Goal: Task Accomplishment & Management: Use online tool/utility

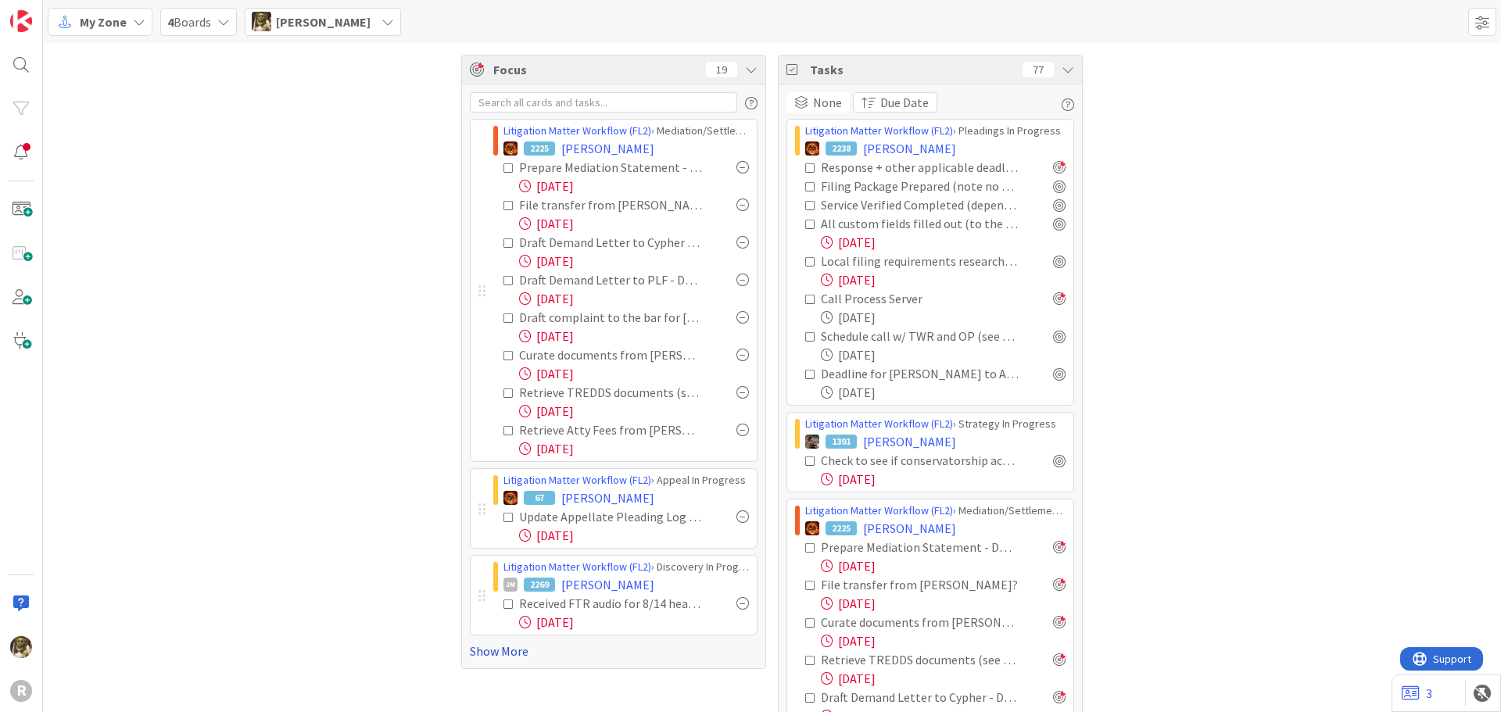
click at [502, 656] on link "Show More" at bounding box center [614, 651] width 288 height 19
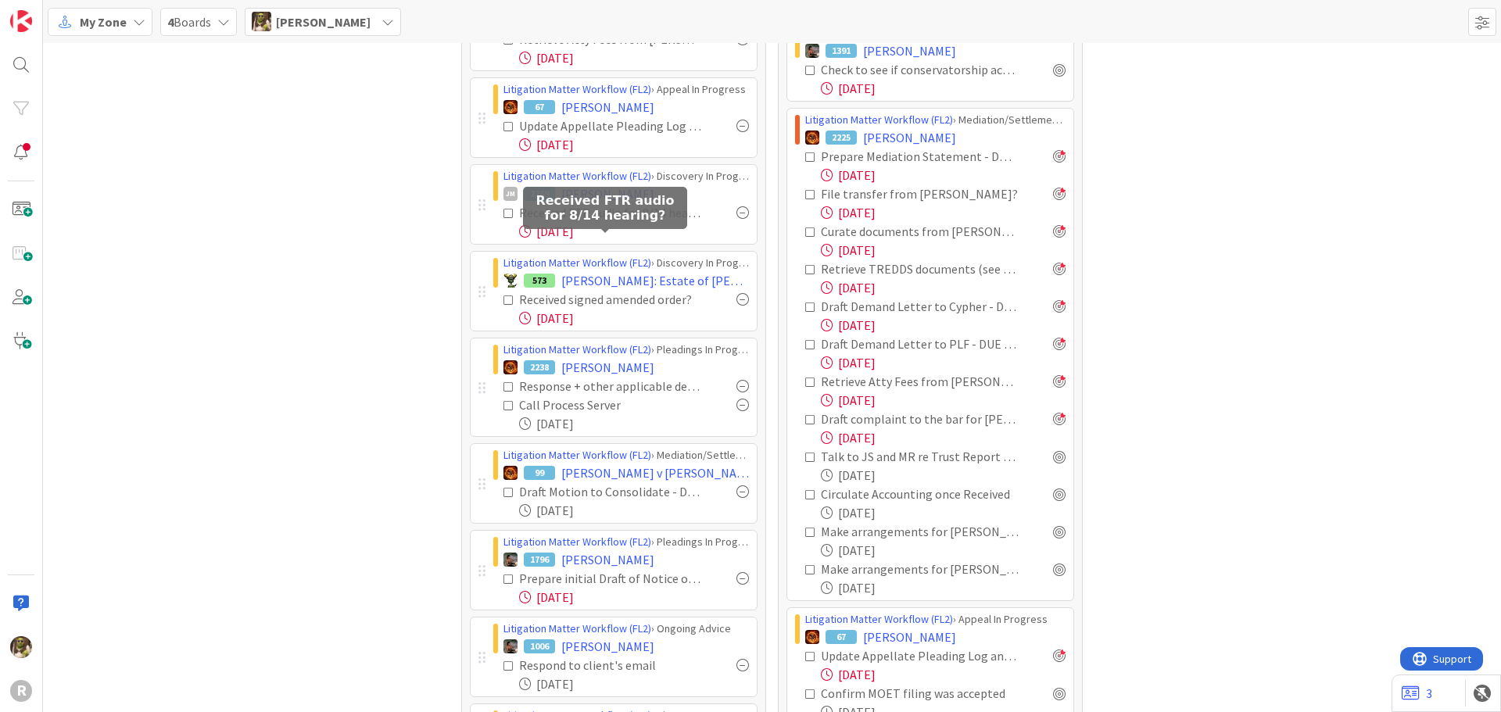
scroll to position [313, 0]
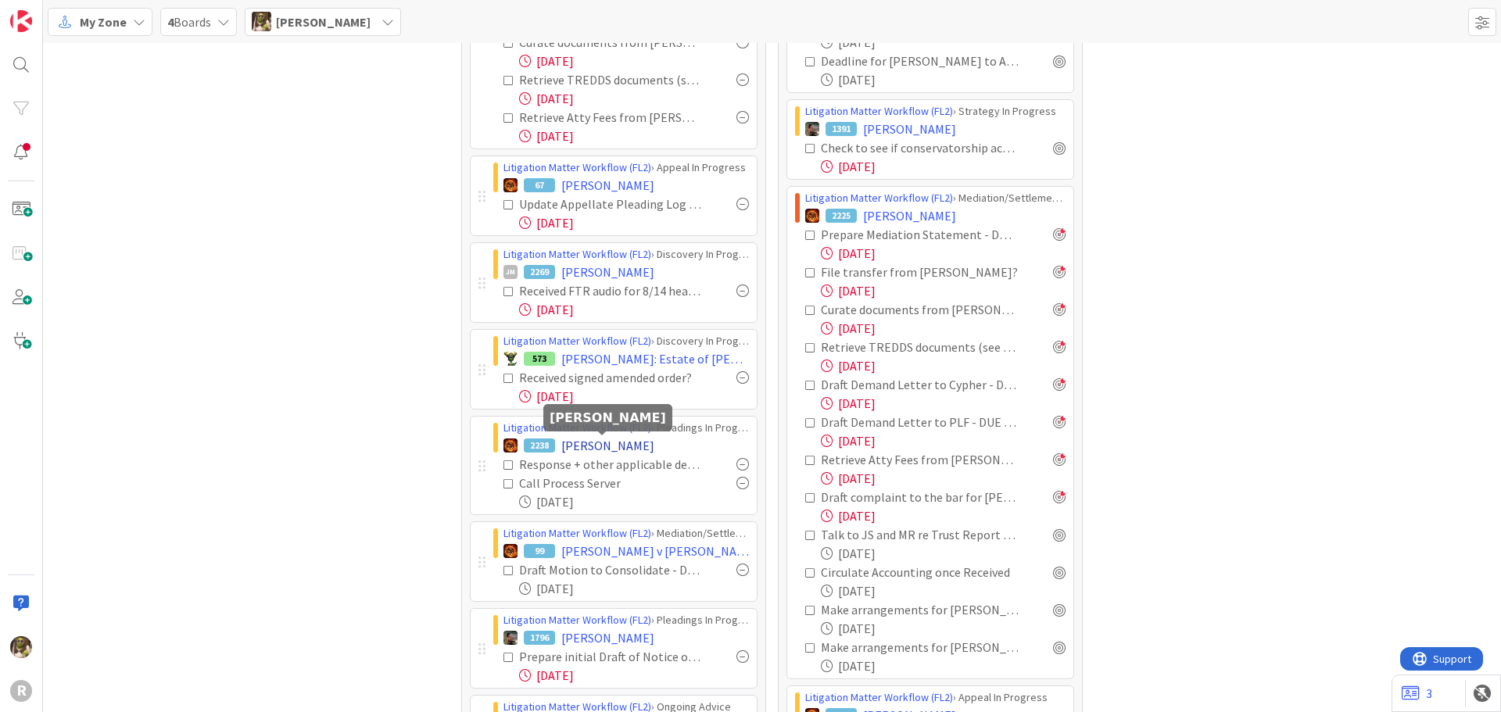
click at [618, 449] on span "[PERSON_NAME]" at bounding box center [607, 445] width 93 height 19
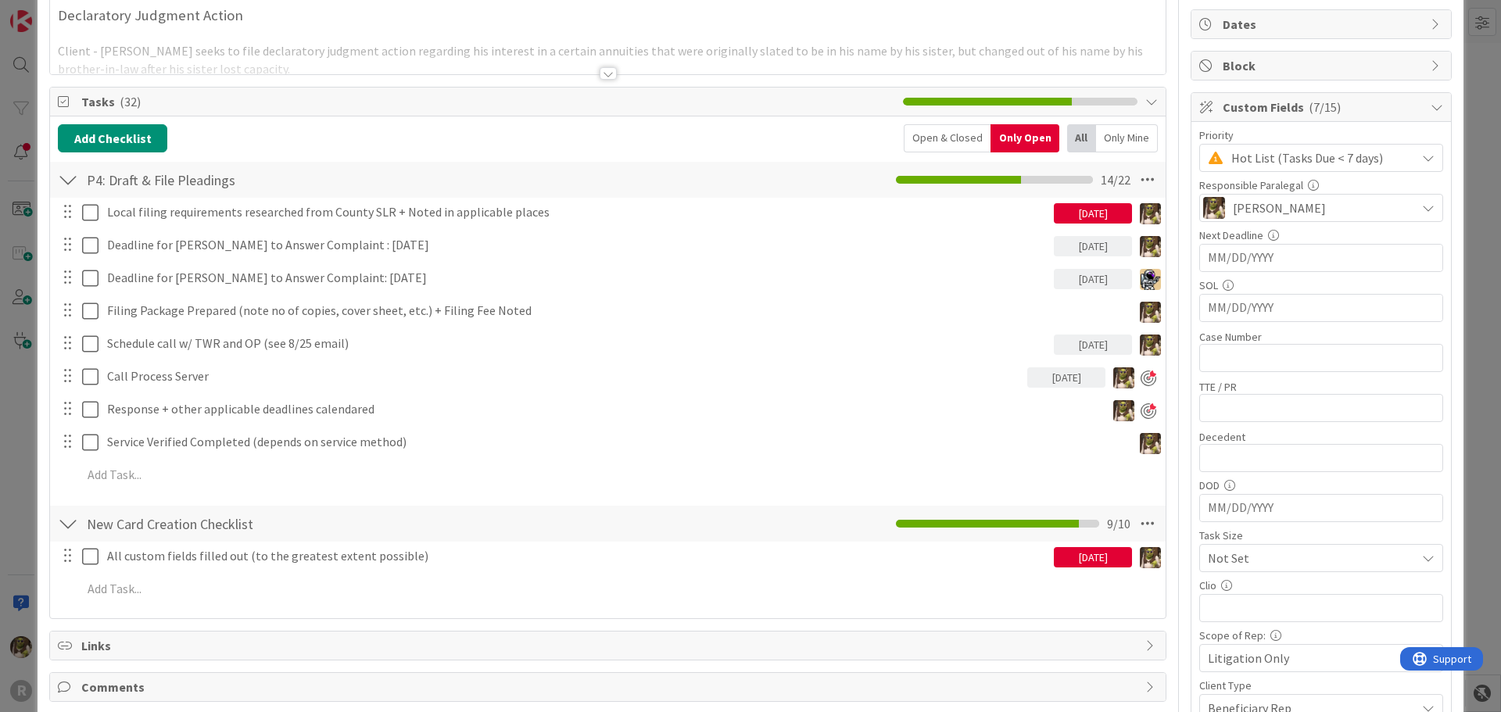
scroll to position [156, 0]
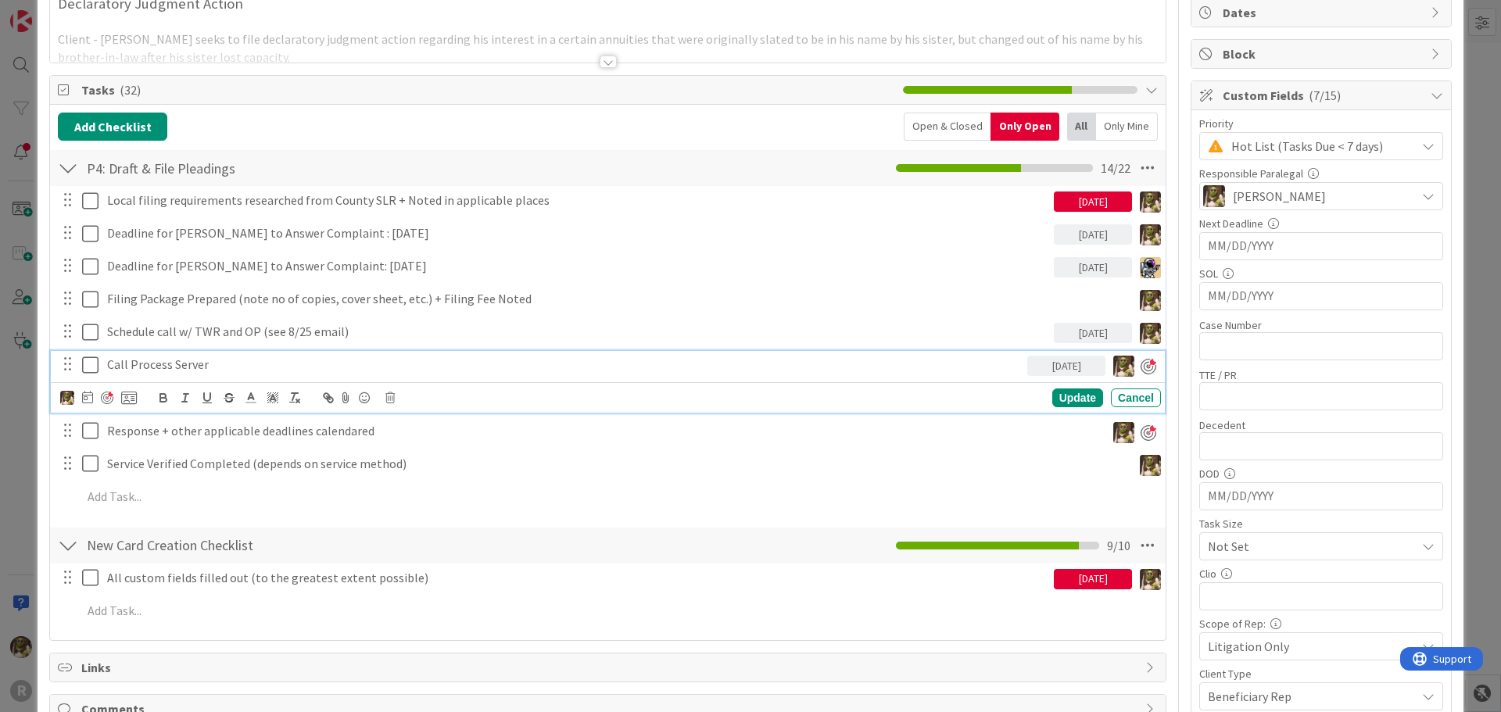
click at [98, 365] on icon at bounding box center [93, 365] width 23 height 19
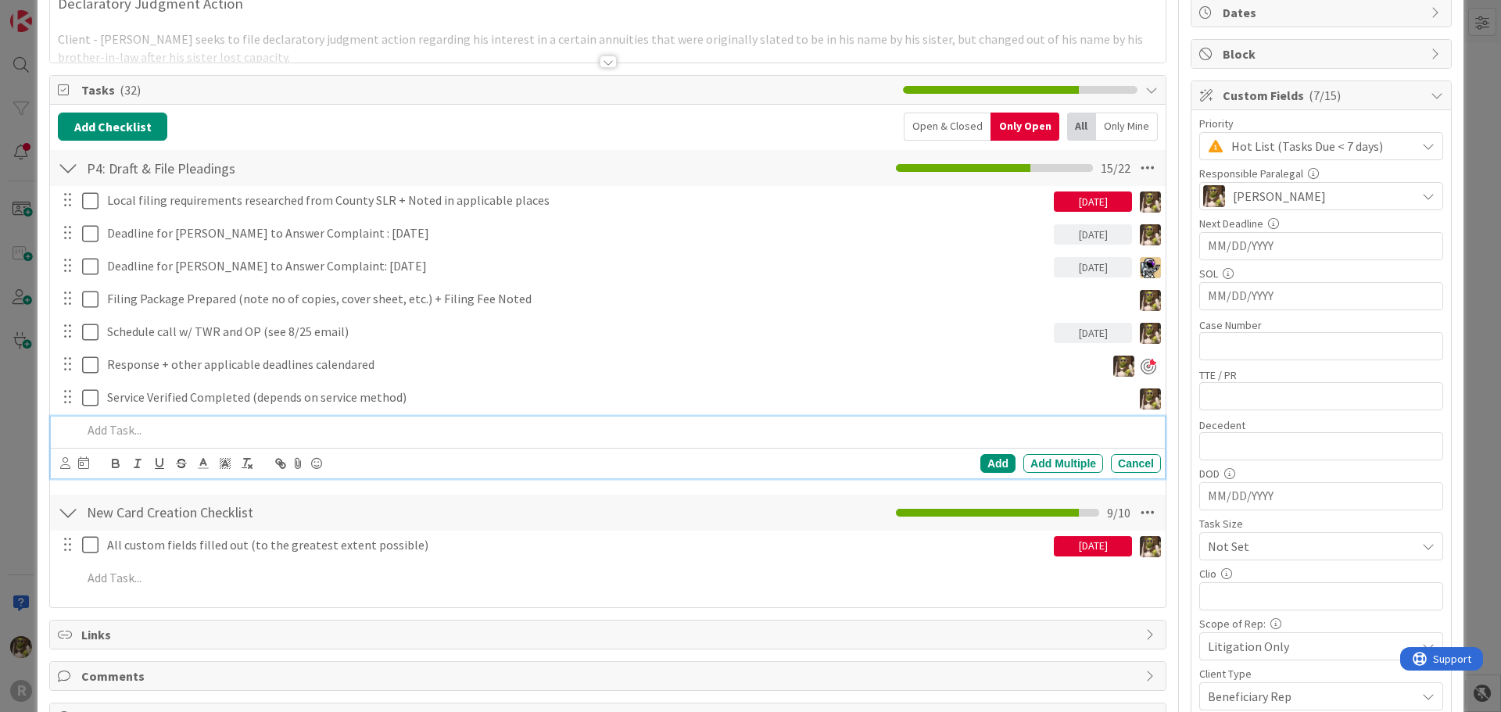
click at [140, 440] on div at bounding box center [618, 430] width 1085 height 27
click at [64, 464] on icon at bounding box center [65, 463] width 10 height 12
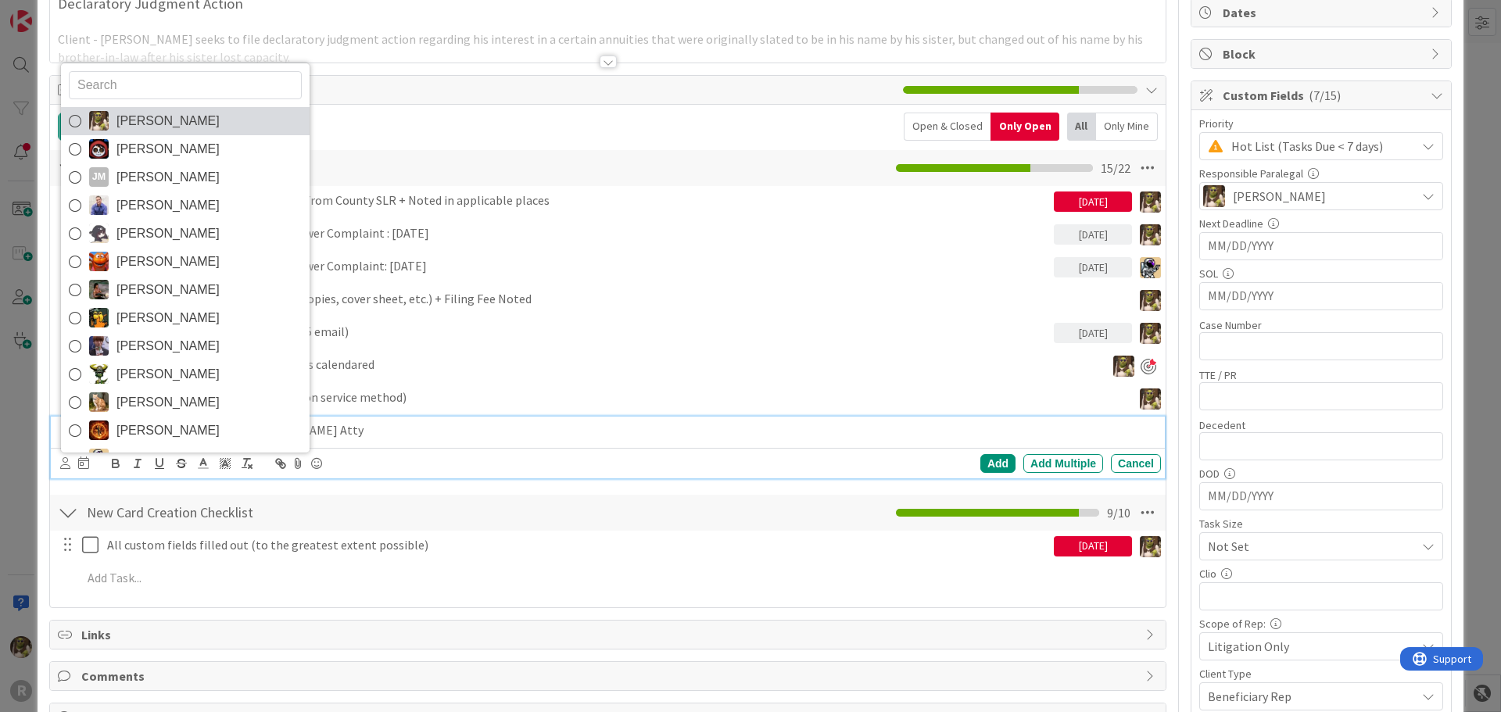
click at [140, 120] on span "[PERSON_NAME]" at bounding box center [168, 120] width 103 height 23
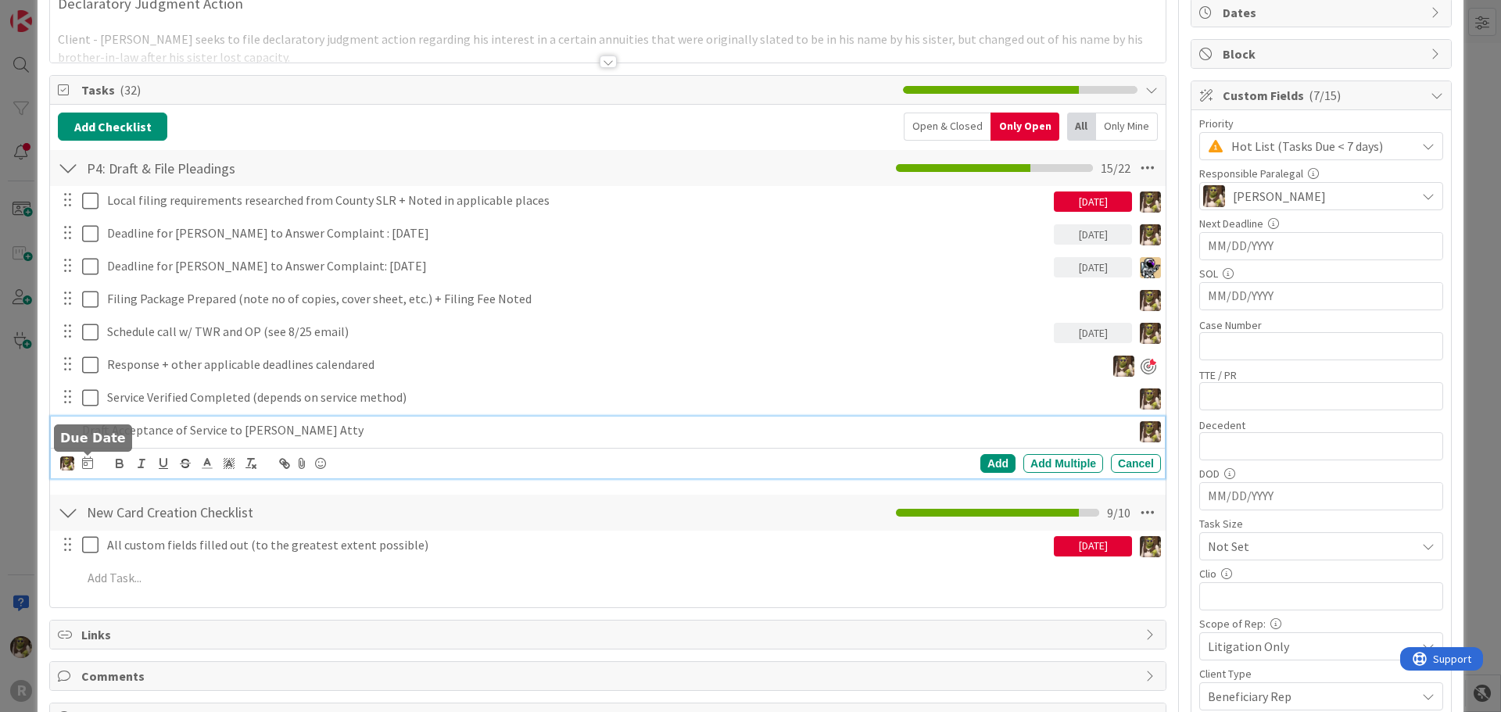
click at [87, 465] on icon at bounding box center [87, 463] width 11 height 13
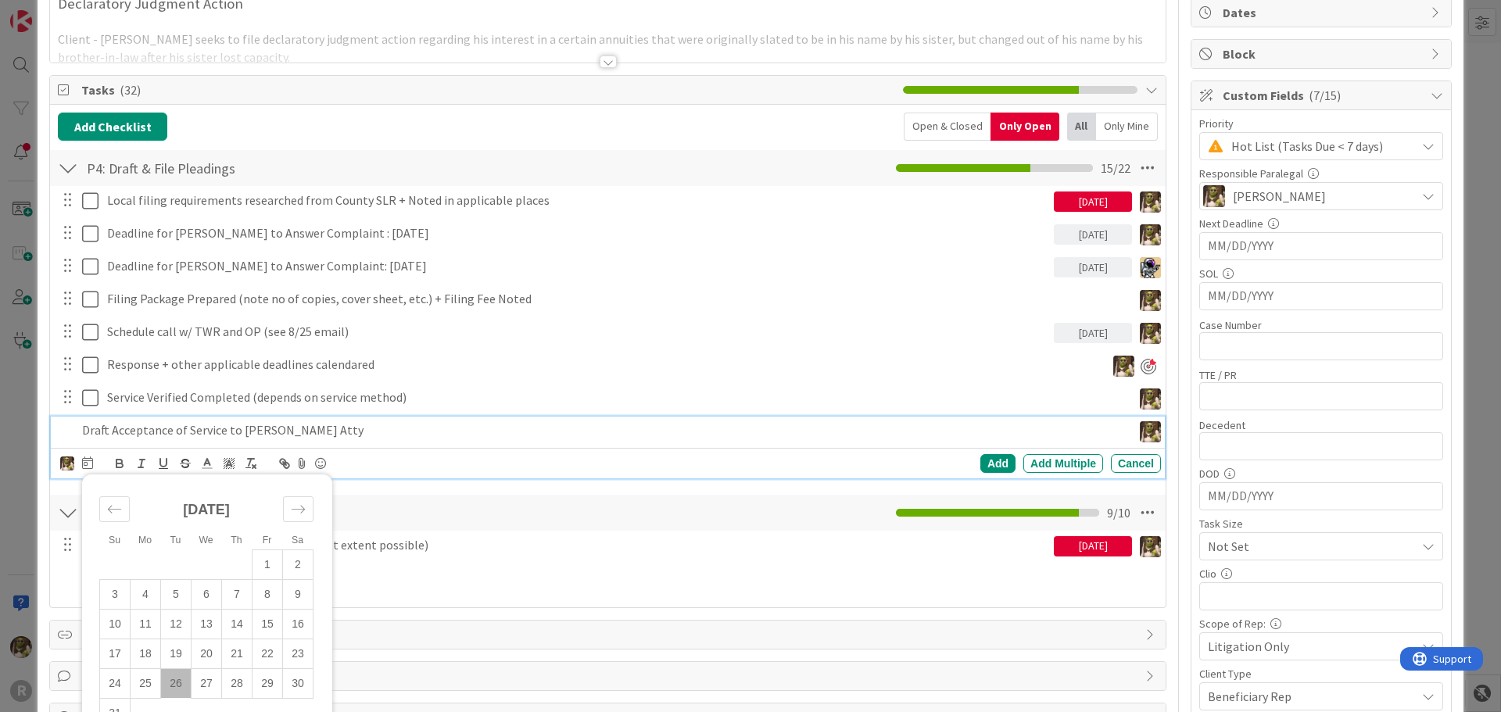
click at [180, 682] on td "26" at bounding box center [176, 684] width 30 height 30
click at [993, 461] on div "Add" at bounding box center [998, 463] width 35 height 19
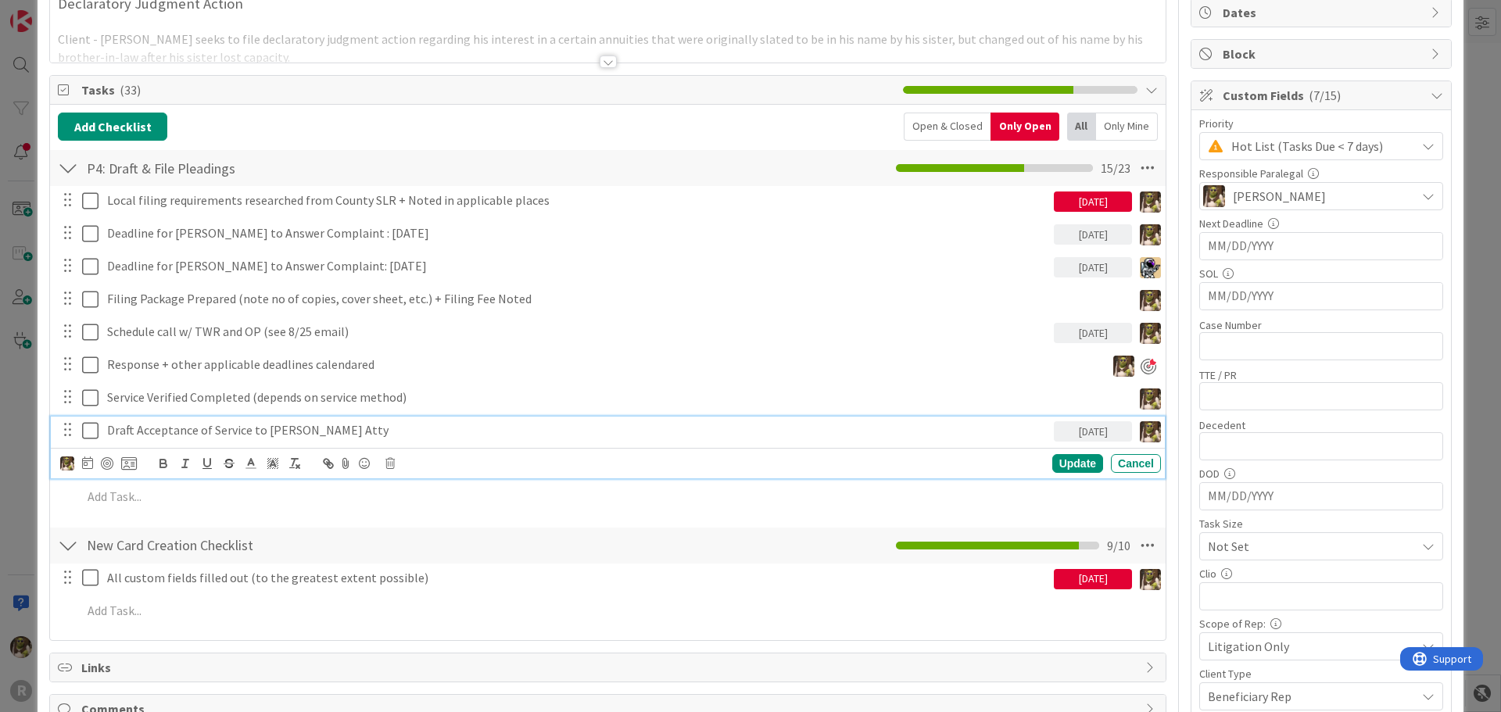
click at [137, 424] on p "Draft Acceptance of Service to [PERSON_NAME] Atty" at bounding box center [577, 430] width 941 height 18
click at [109, 461] on div at bounding box center [107, 463] width 13 height 13
click at [79, 464] on icon at bounding box center [83, 463] width 11 height 13
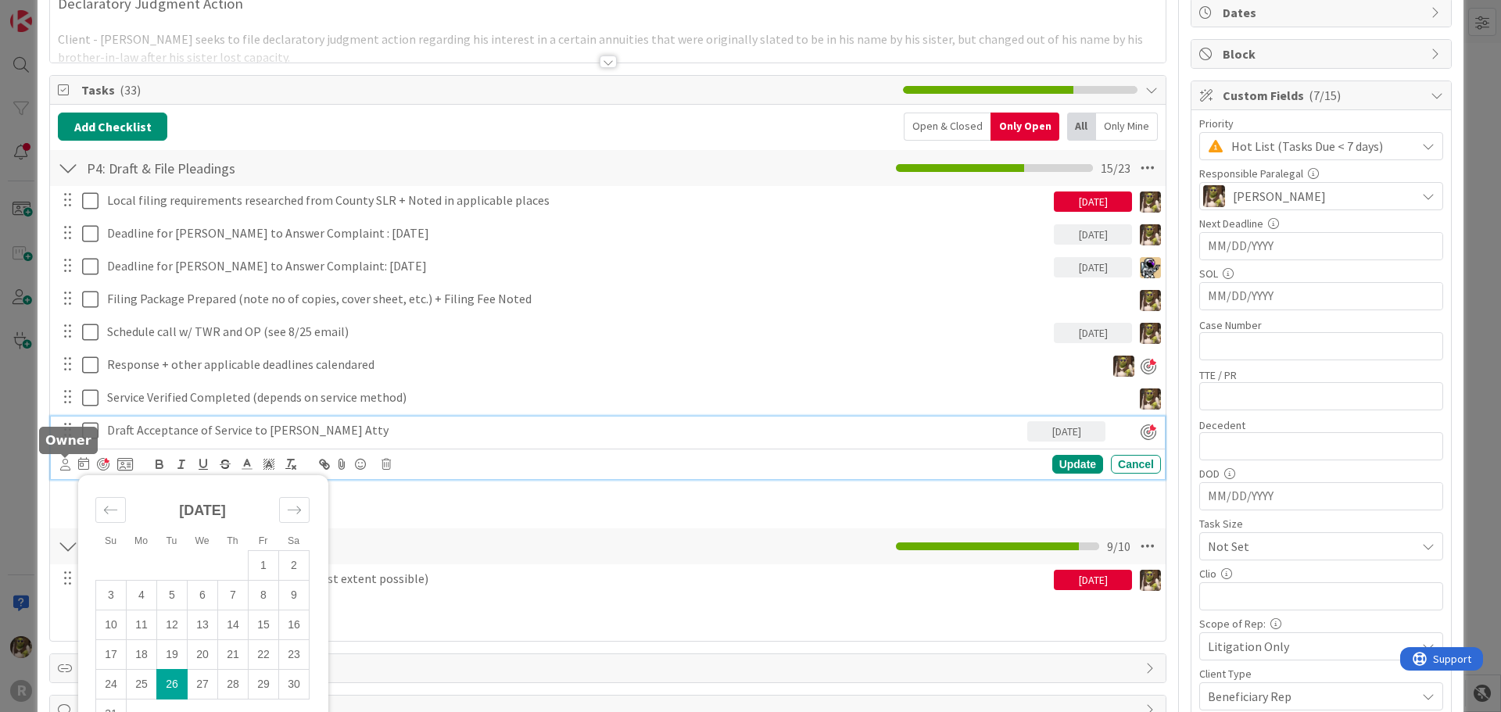
click at [63, 461] on icon at bounding box center [65, 465] width 10 height 12
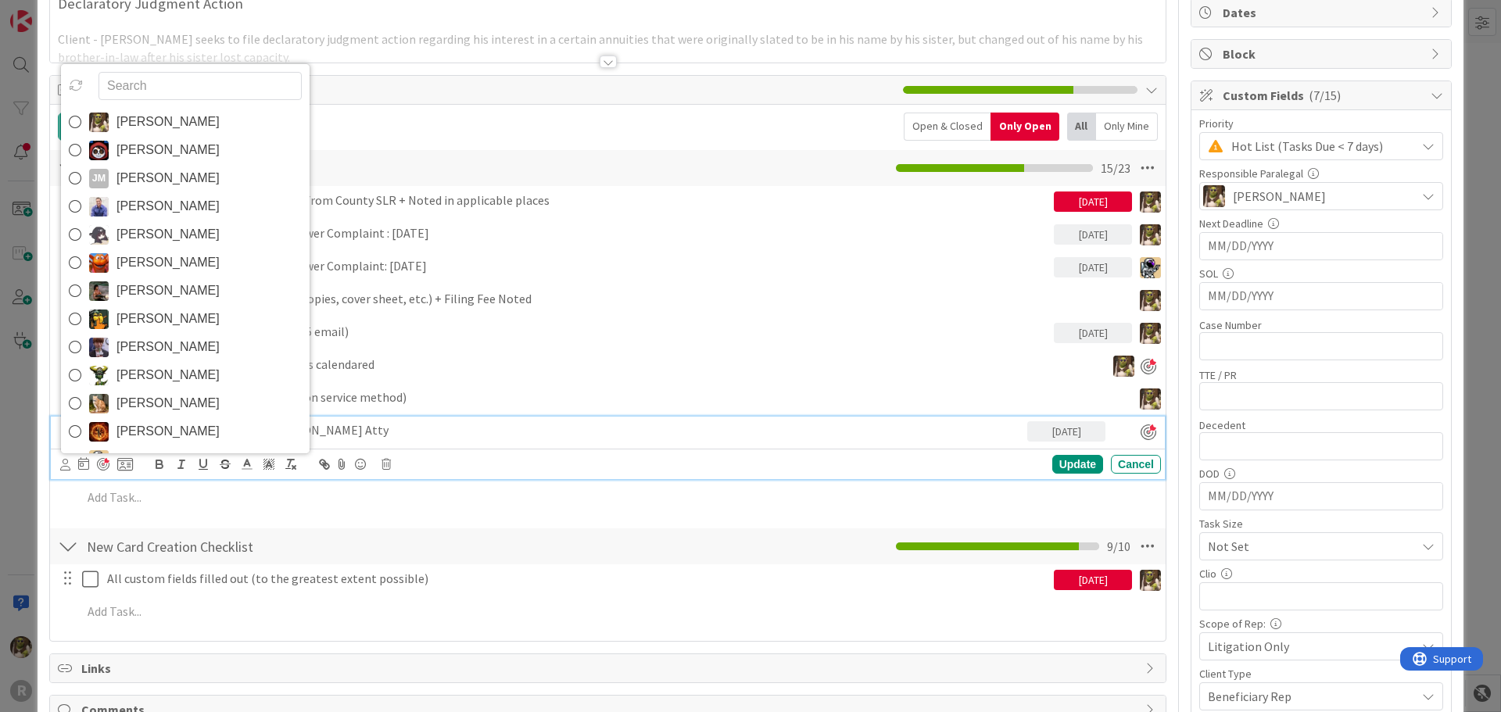
drag, startPoint x: 170, startPoint y: 116, endPoint x: 191, endPoint y: 150, distance: 40.4
click at [170, 116] on span "[PERSON_NAME]" at bounding box center [168, 121] width 103 height 23
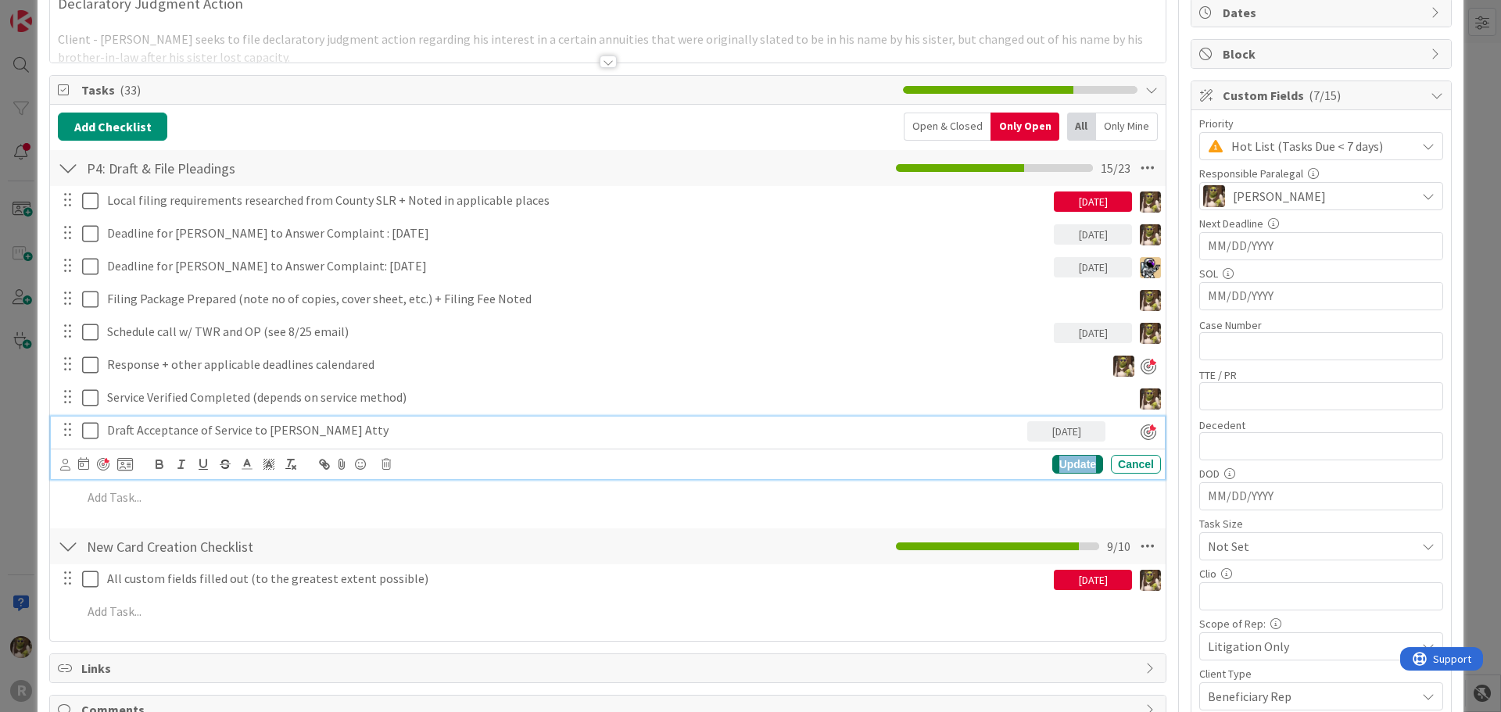
click at [1059, 460] on div "Update" at bounding box center [1077, 464] width 51 height 19
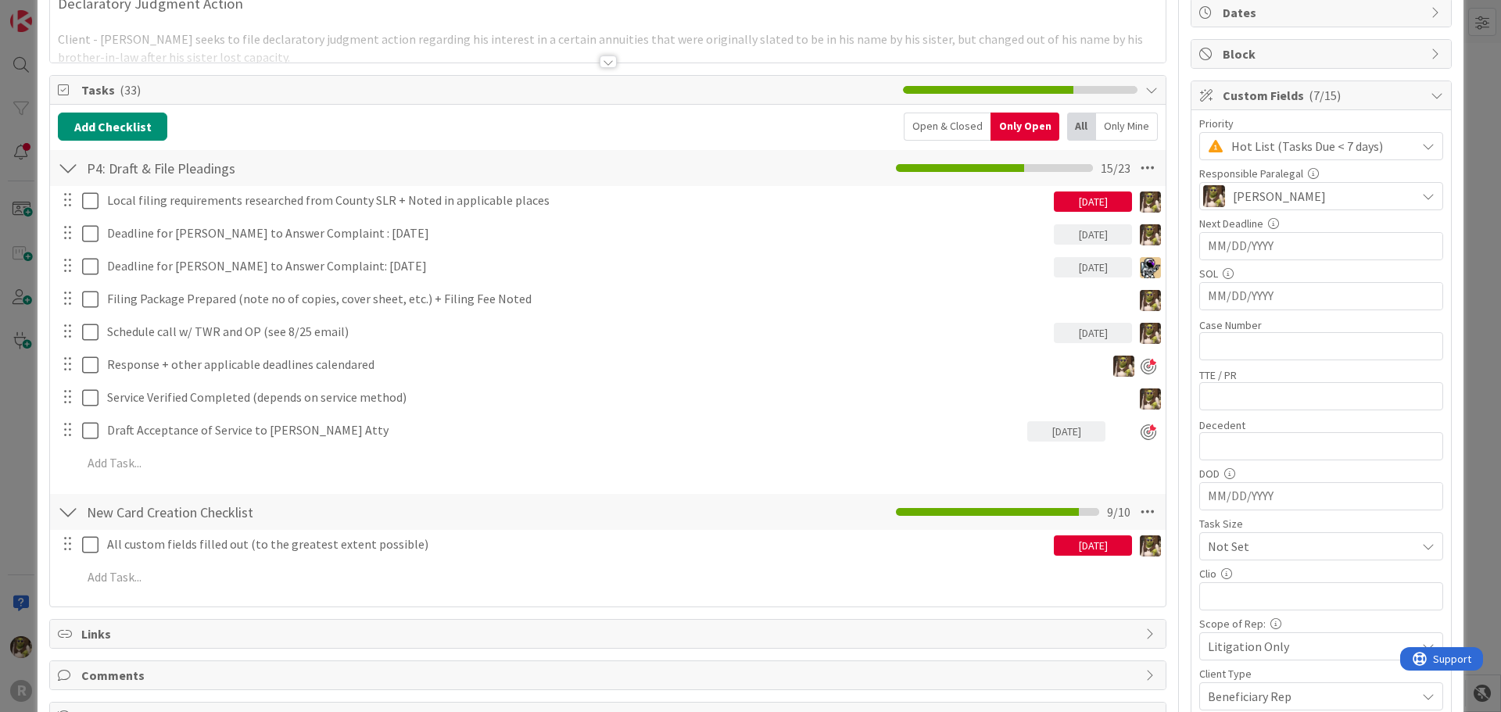
scroll to position [0, 0]
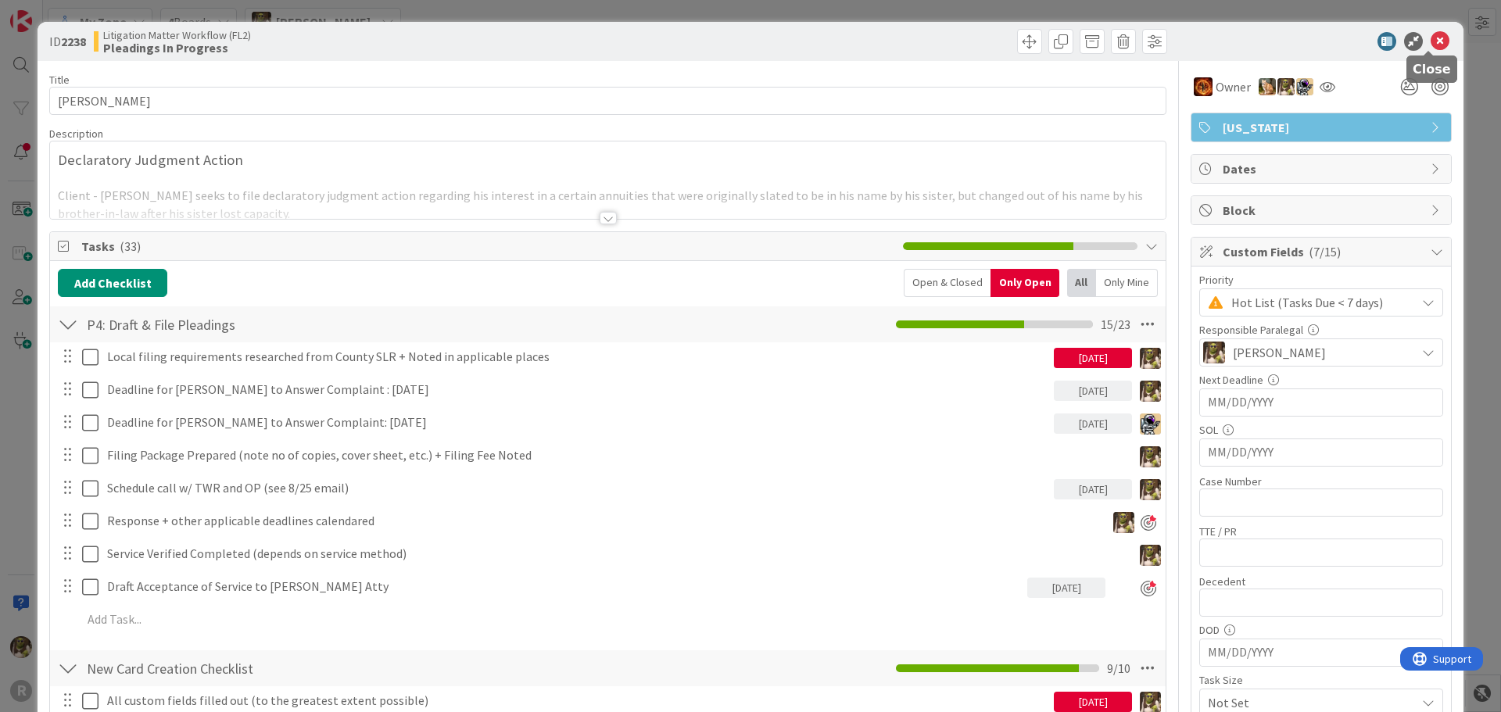
click at [1431, 41] on icon at bounding box center [1440, 41] width 19 height 19
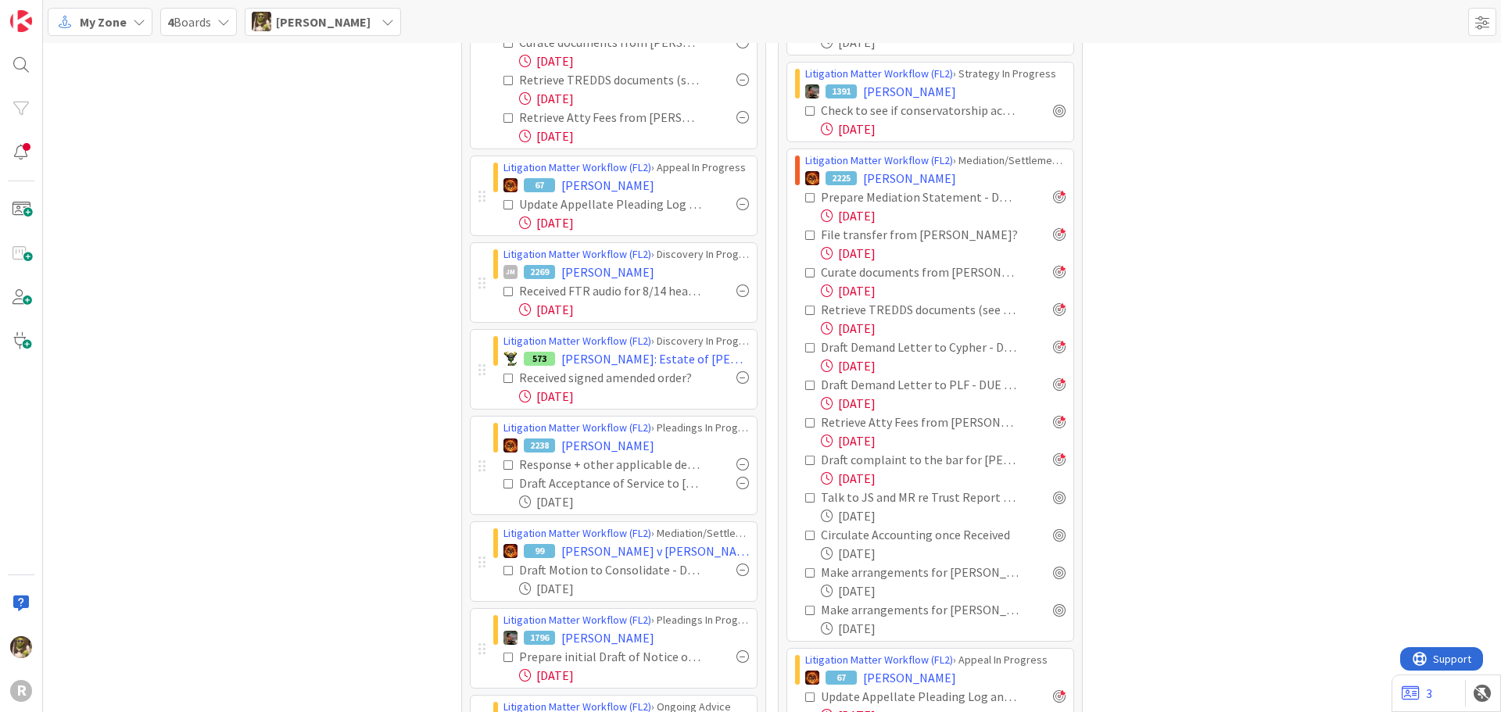
drag, startPoint x: 608, startPoint y: 234, endPoint x: 610, endPoint y: 197, distance: 36.8
click at [610, 197] on div "Update Appellate Pleading Log and Calendar the Deadline" at bounding box center [610, 204] width 183 height 19
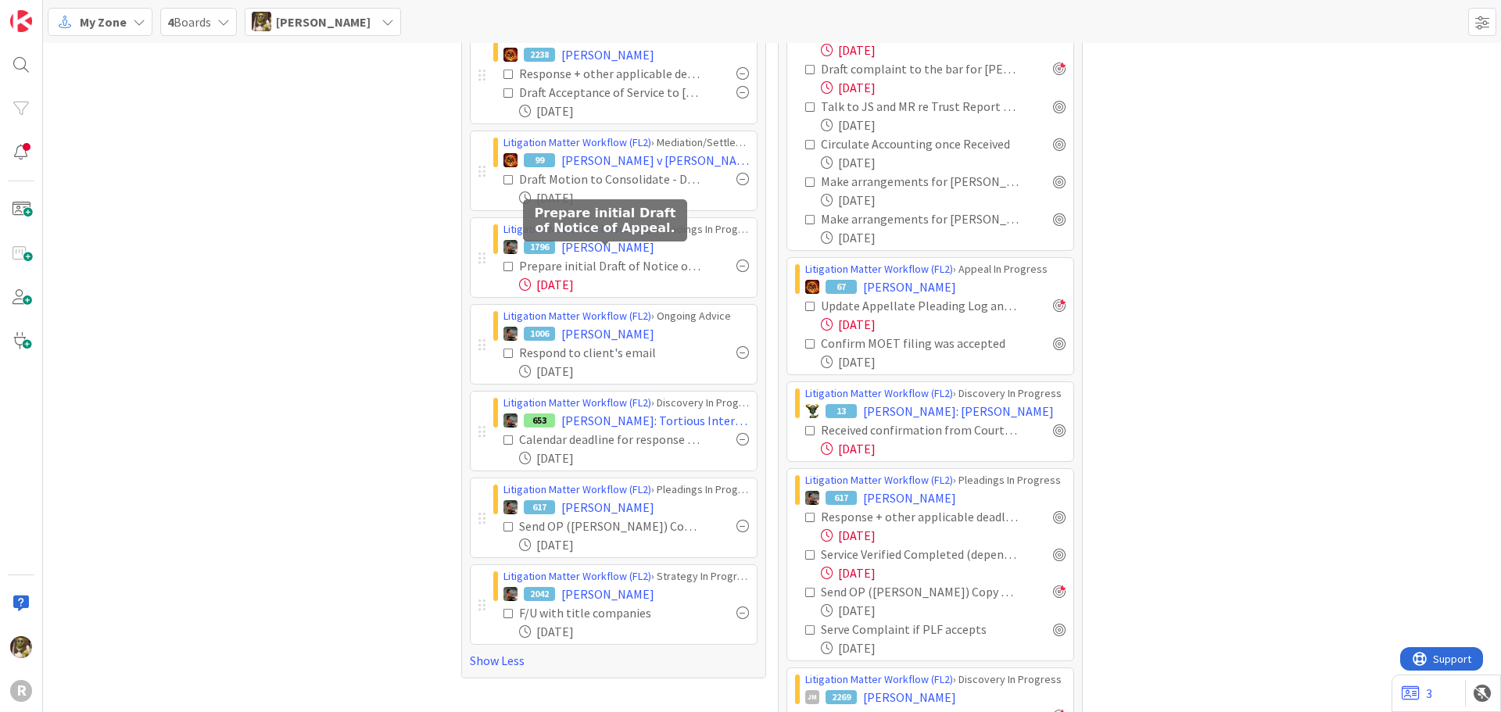
scroll to position [782, 0]
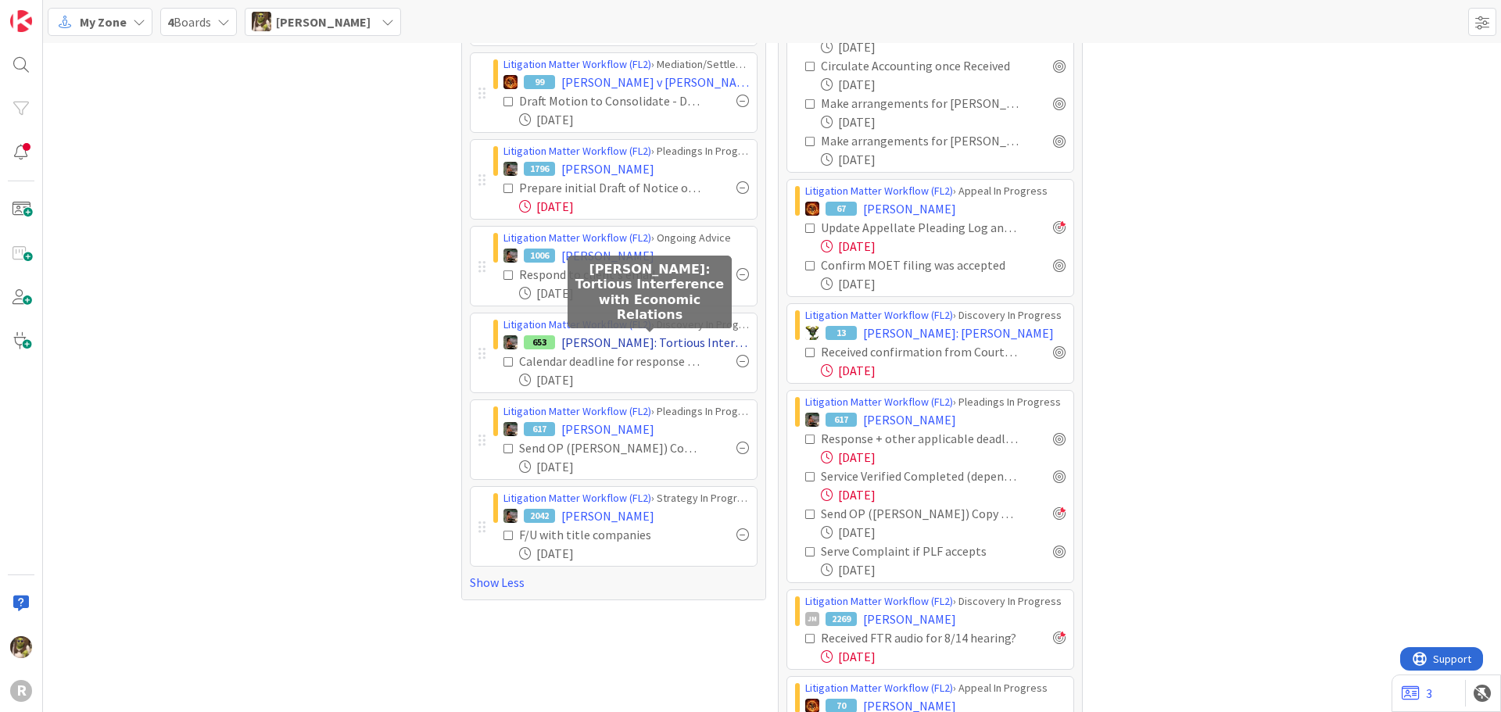
click at [638, 342] on span "[PERSON_NAME]: Tortious Interference with Economic Relations" at bounding box center [655, 342] width 188 height 19
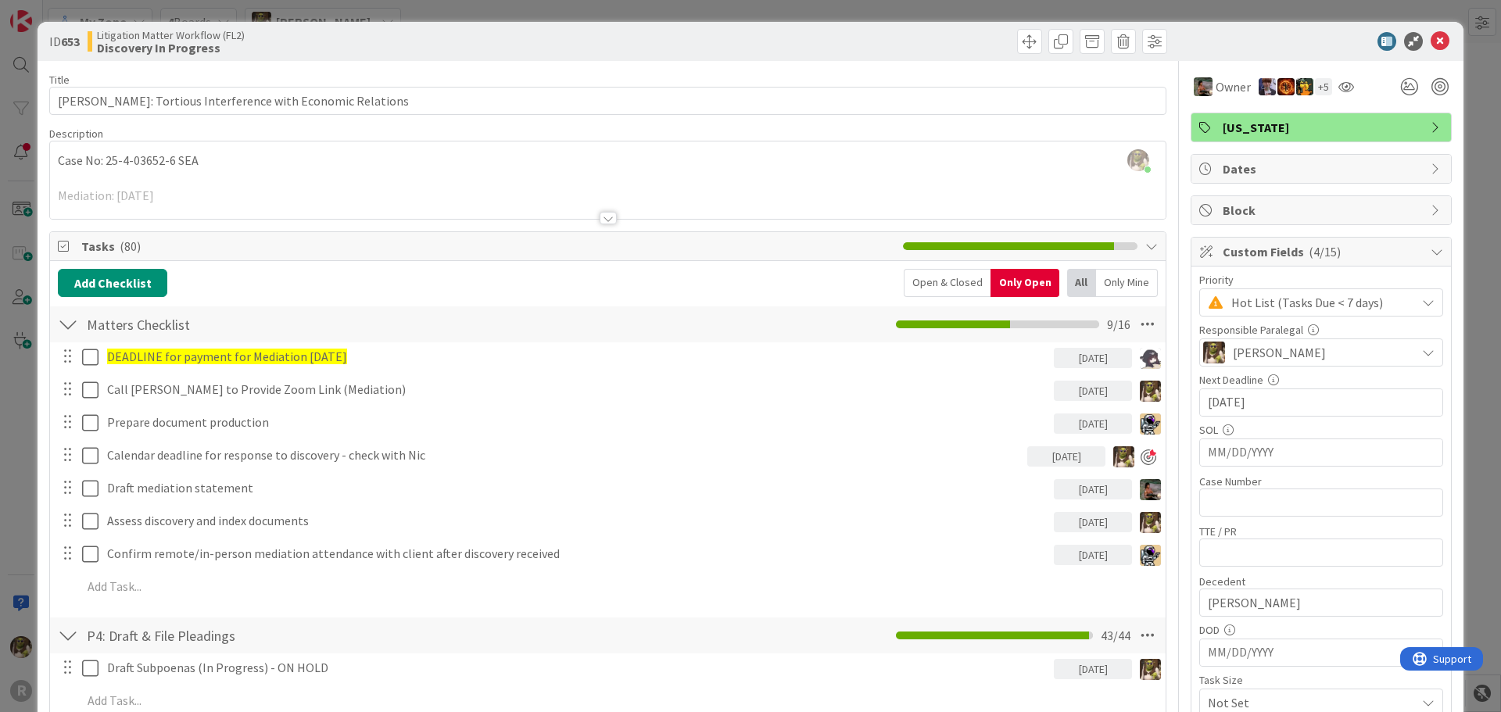
click at [608, 217] on div at bounding box center [608, 218] width 17 height 13
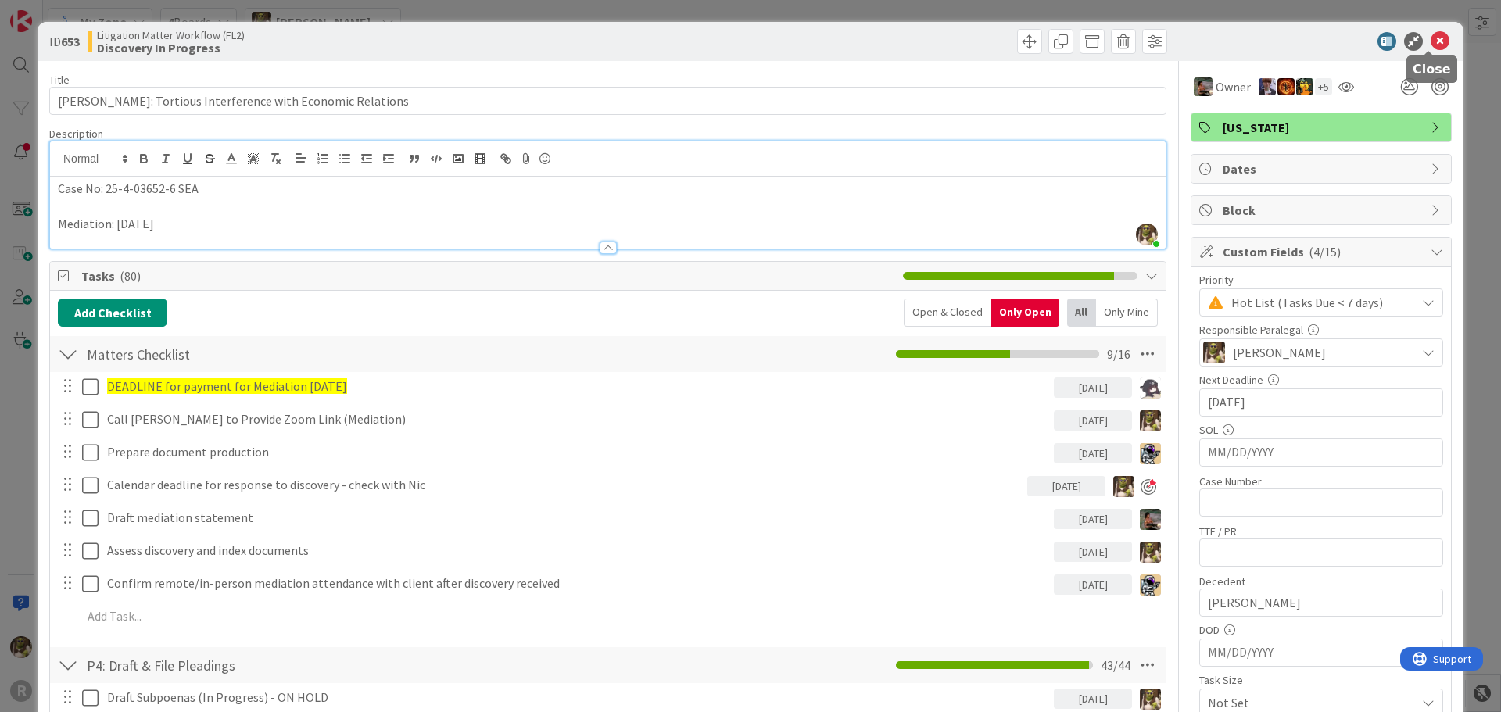
click at [1431, 42] on icon at bounding box center [1440, 41] width 19 height 19
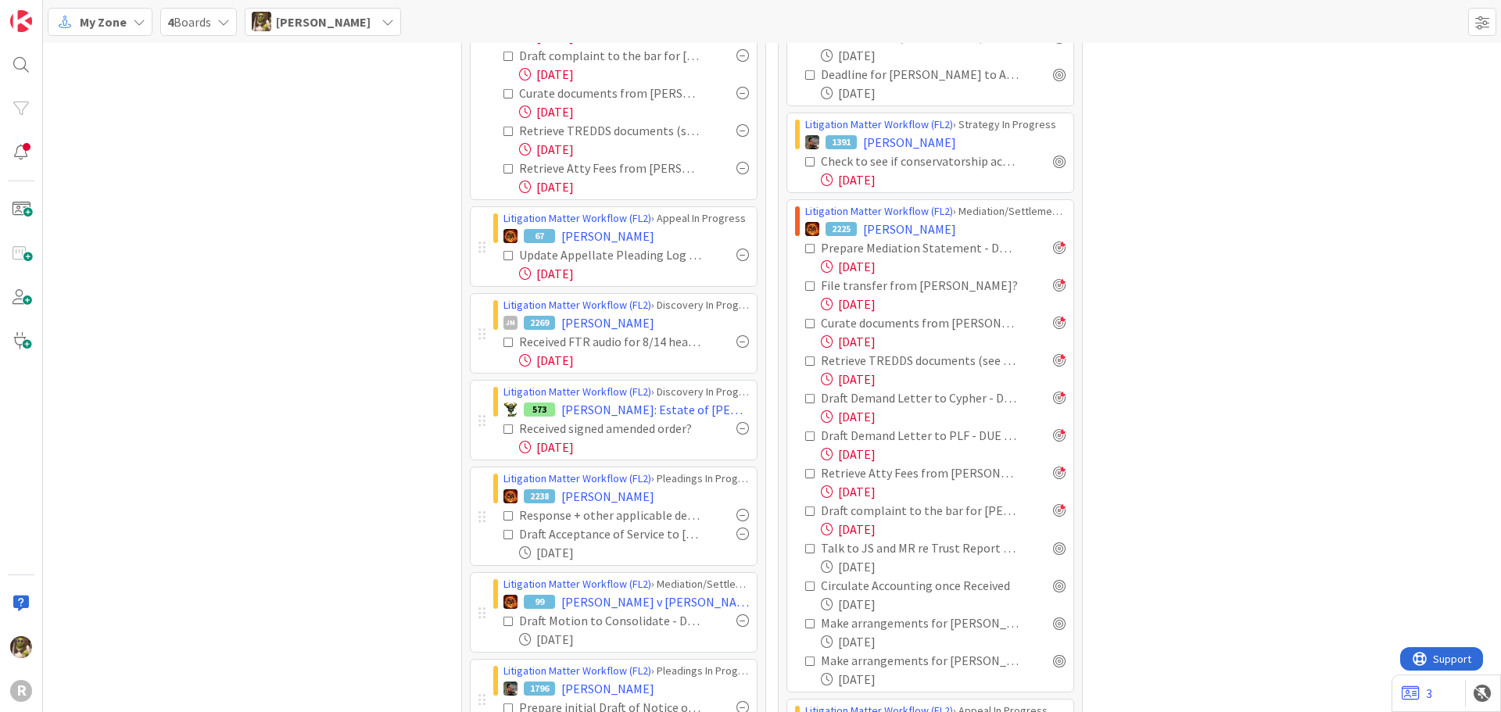
scroll to position [313, 0]
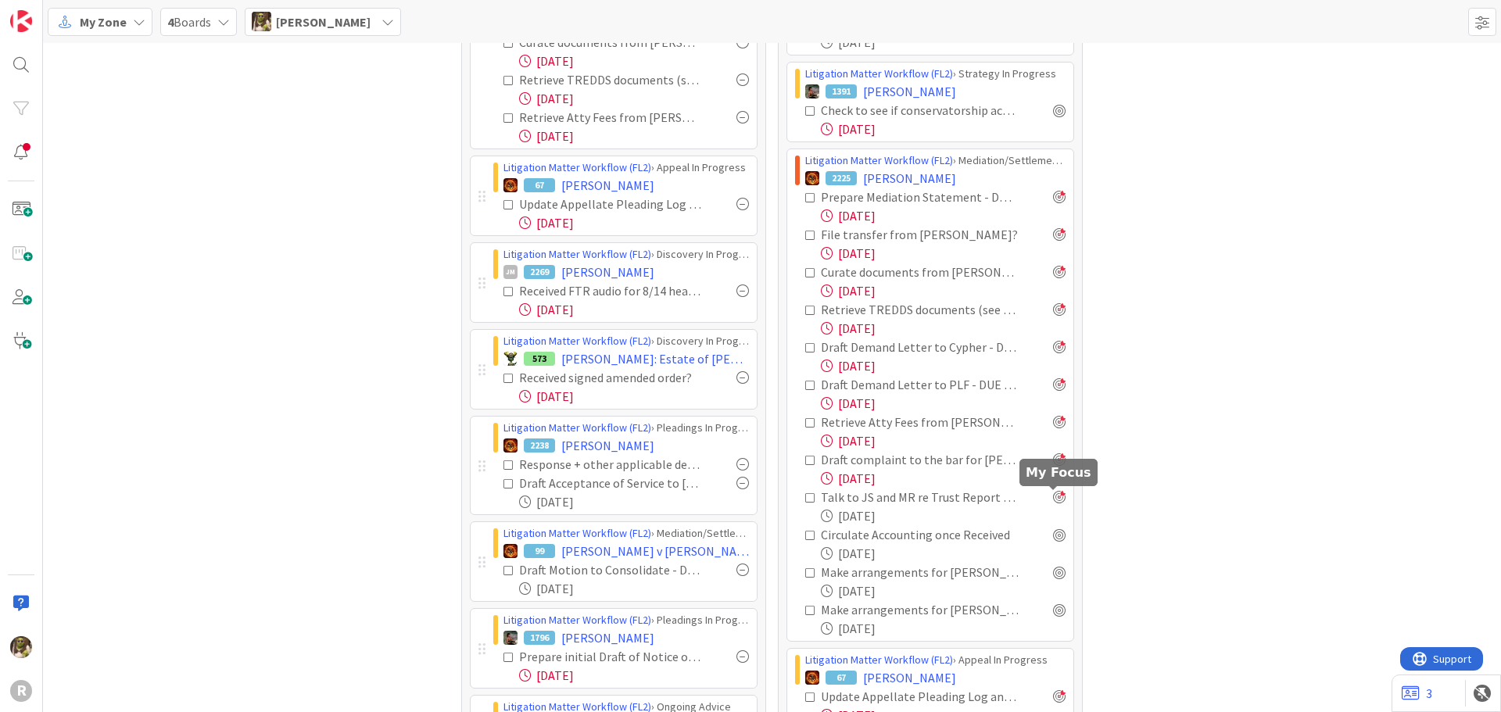
click at [1053, 496] on div at bounding box center [1059, 497] width 13 height 13
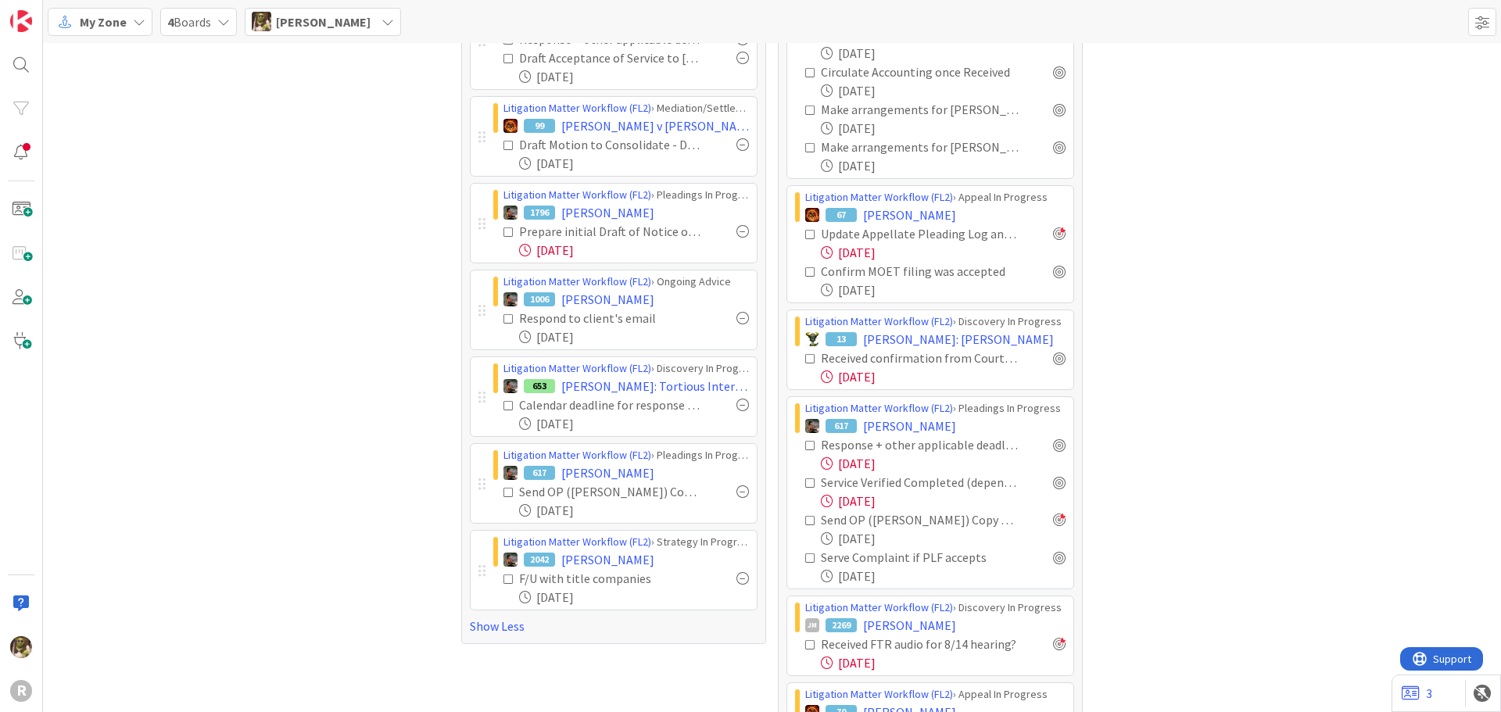
scroll to position [782, 0]
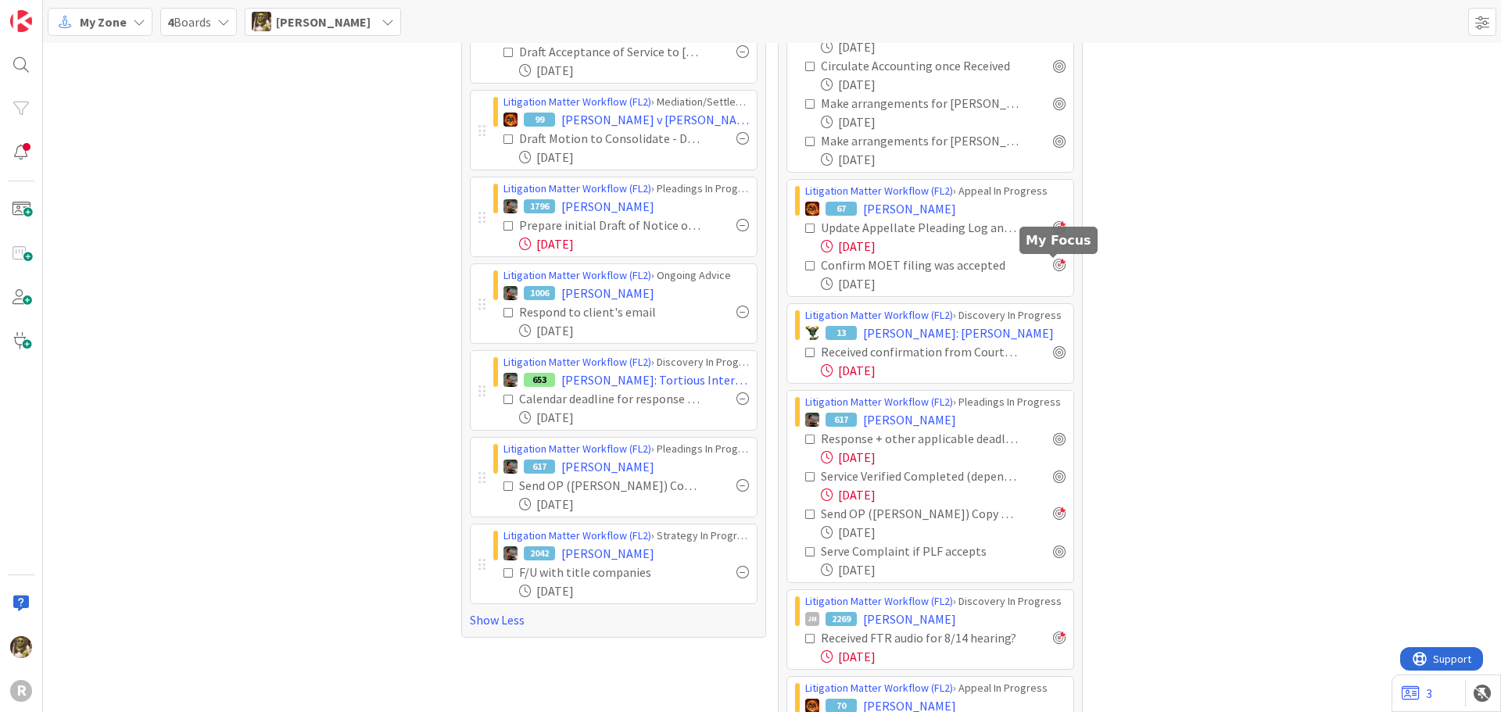
click at [1057, 267] on div at bounding box center [1059, 265] width 13 height 13
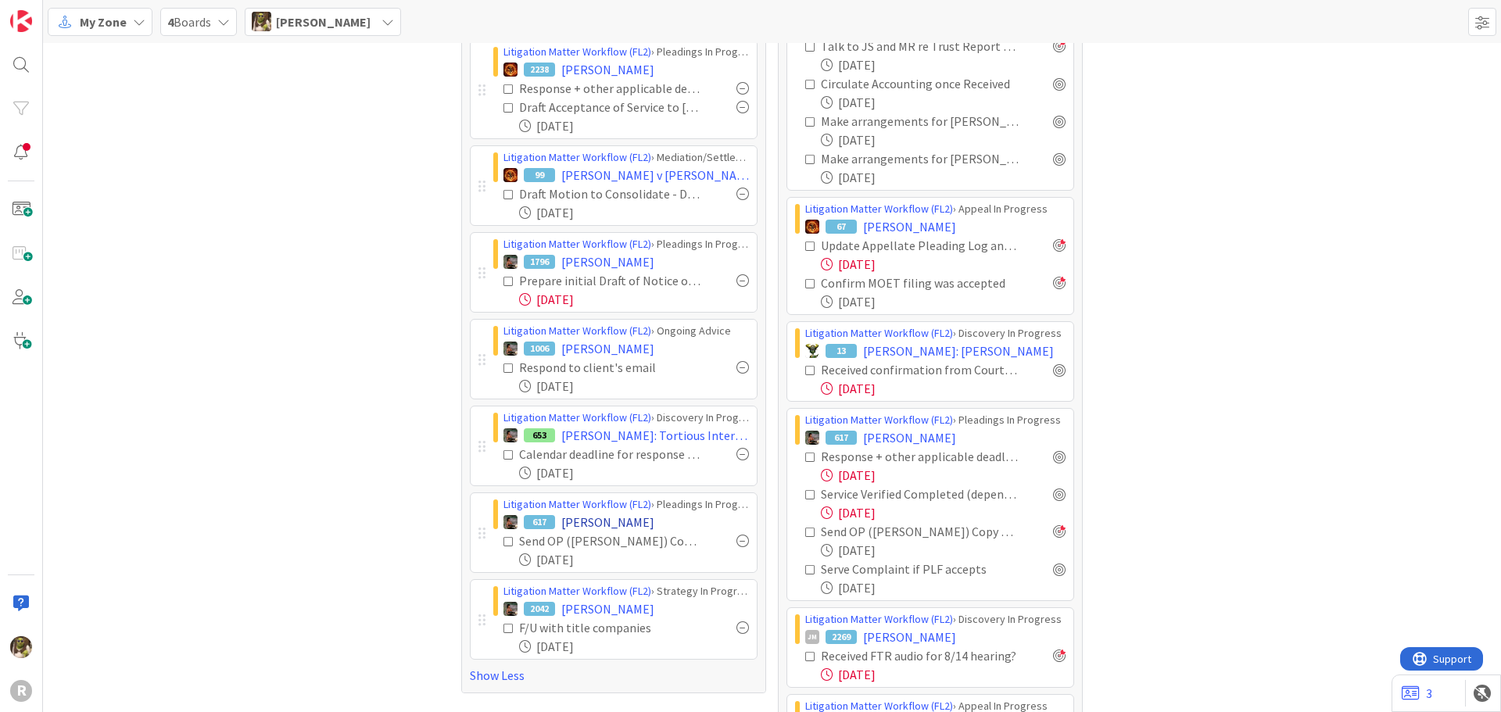
scroll to position [686, 0]
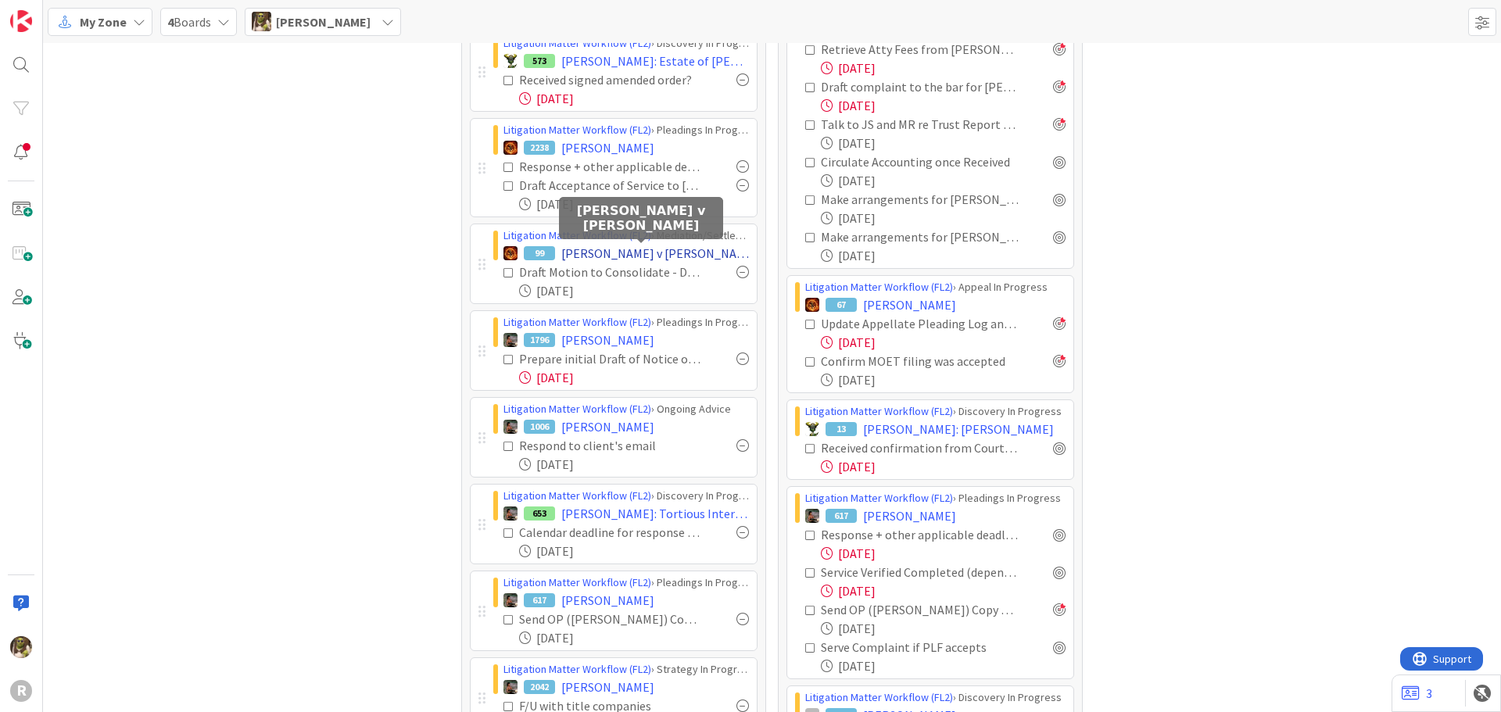
click at [678, 255] on span "[PERSON_NAME] v [PERSON_NAME]" at bounding box center [655, 253] width 188 height 19
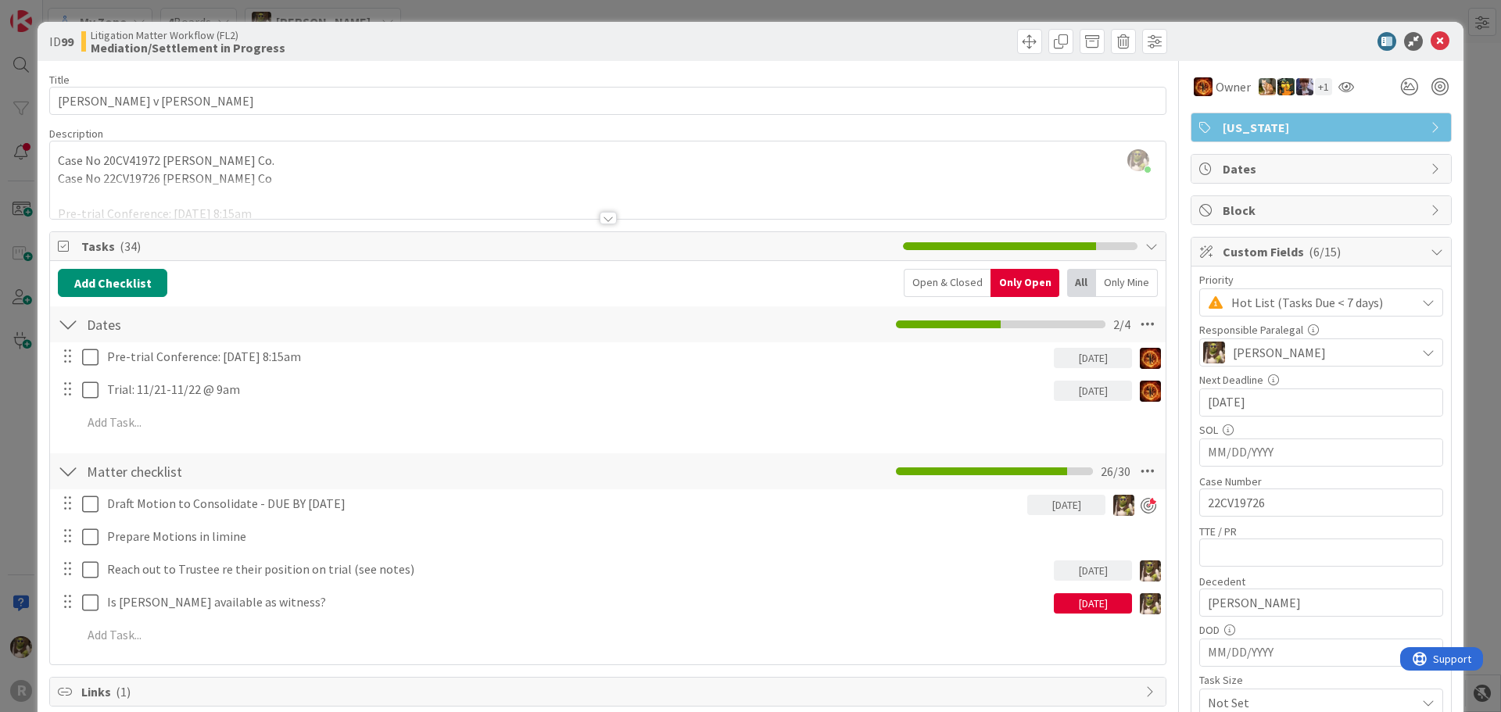
click at [604, 209] on div at bounding box center [608, 199] width 1116 height 40
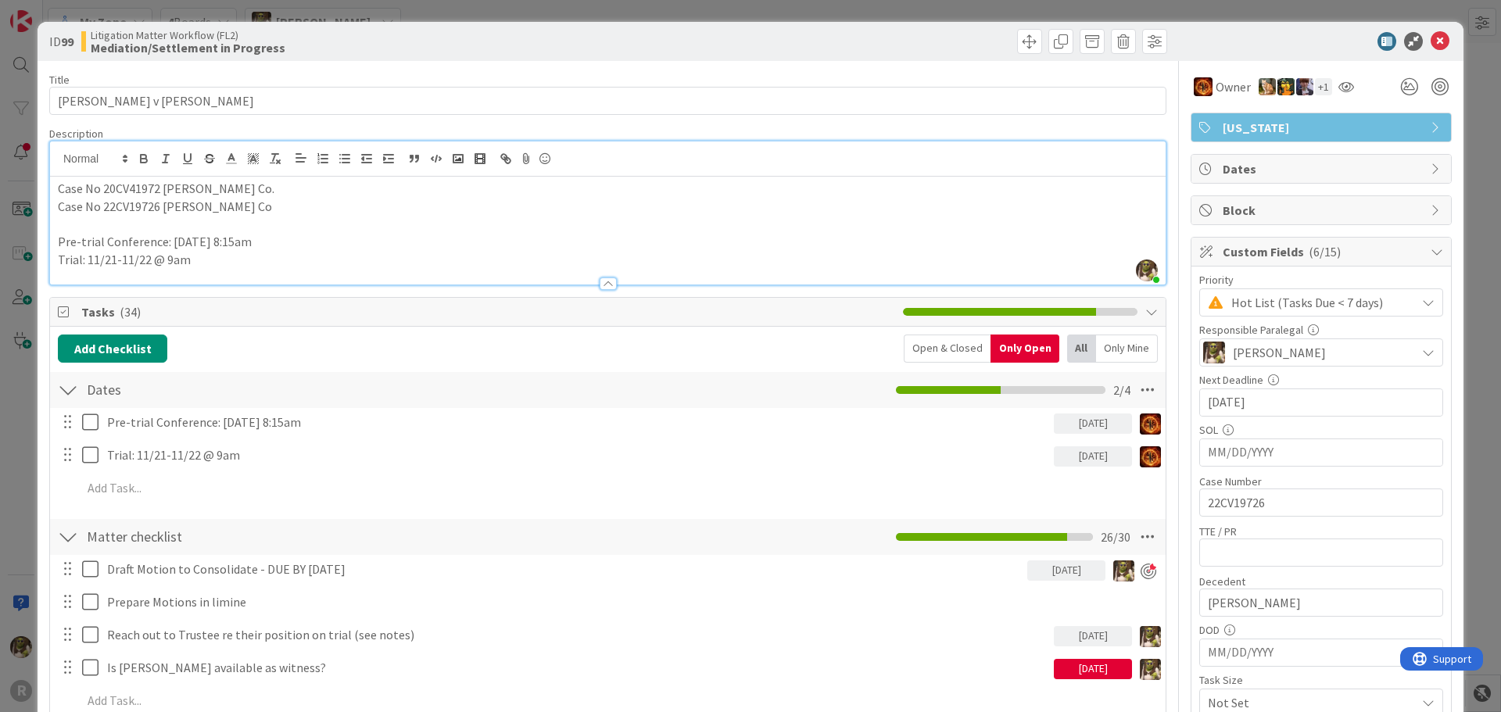
click at [922, 341] on div "Open & Closed" at bounding box center [947, 349] width 87 height 28
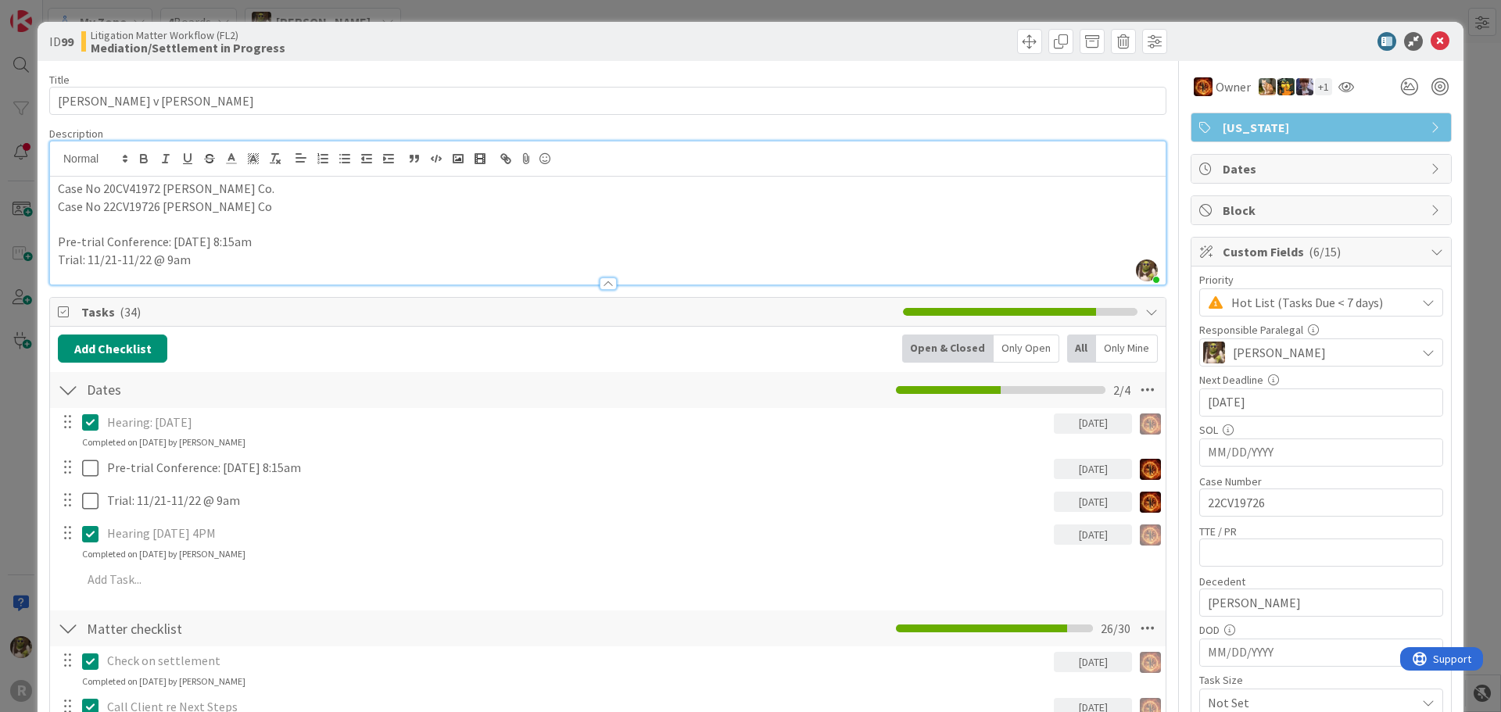
click at [228, 209] on p "Case No 22CV19726 [PERSON_NAME] Co" at bounding box center [608, 207] width 1100 height 18
drag, startPoint x: 160, startPoint y: 185, endPoint x: 102, endPoint y: 187, distance: 57.9
click at [102, 187] on p "Case No 20CV41972 [PERSON_NAME] Co." at bounding box center [608, 189] width 1100 height 18
copy p "20CV41972"
